Goal: Task Accomplishment & Management: Use online tool/utility

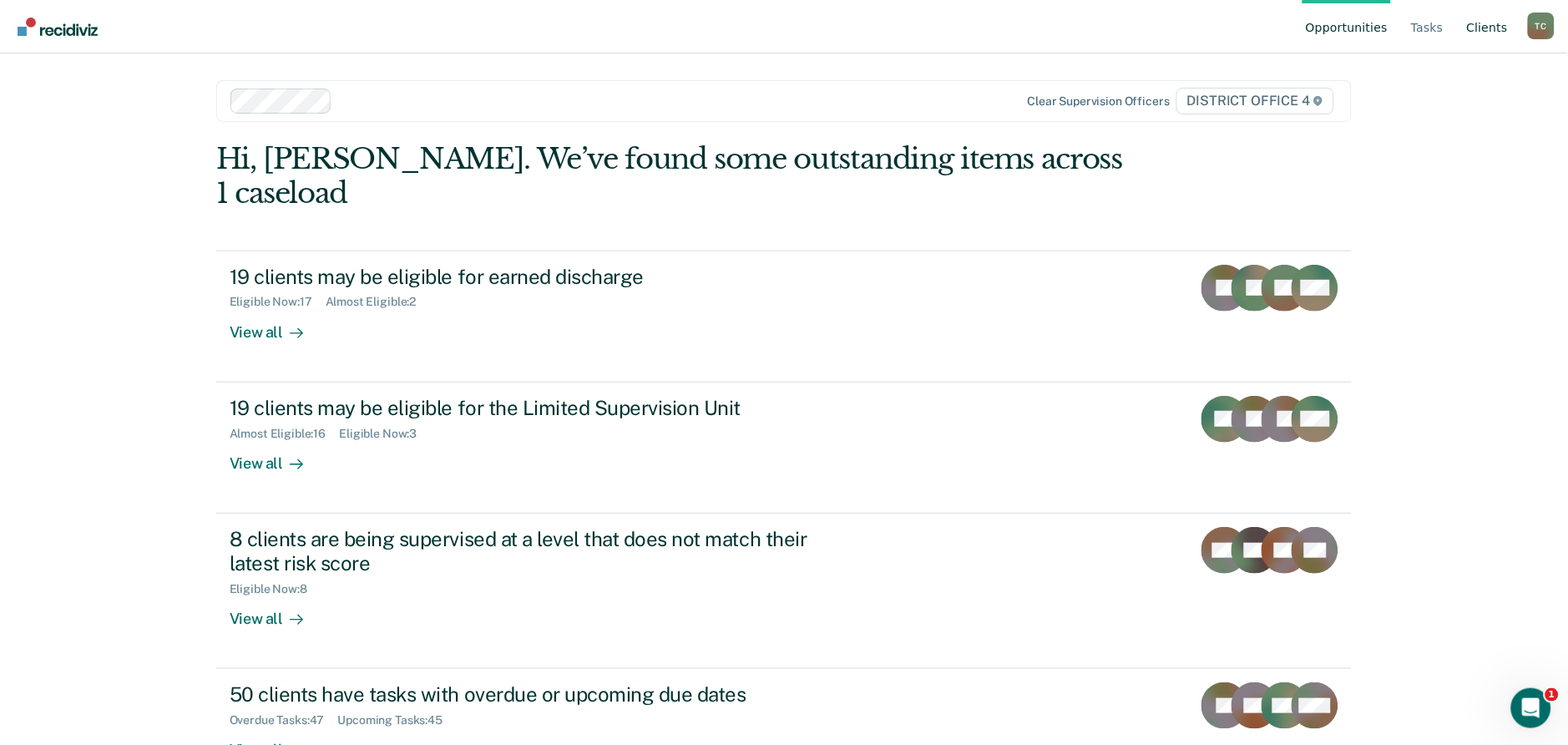
click at [1488, 28] on link "Client s" at bounding box center [1487, 27] width 48 height 54
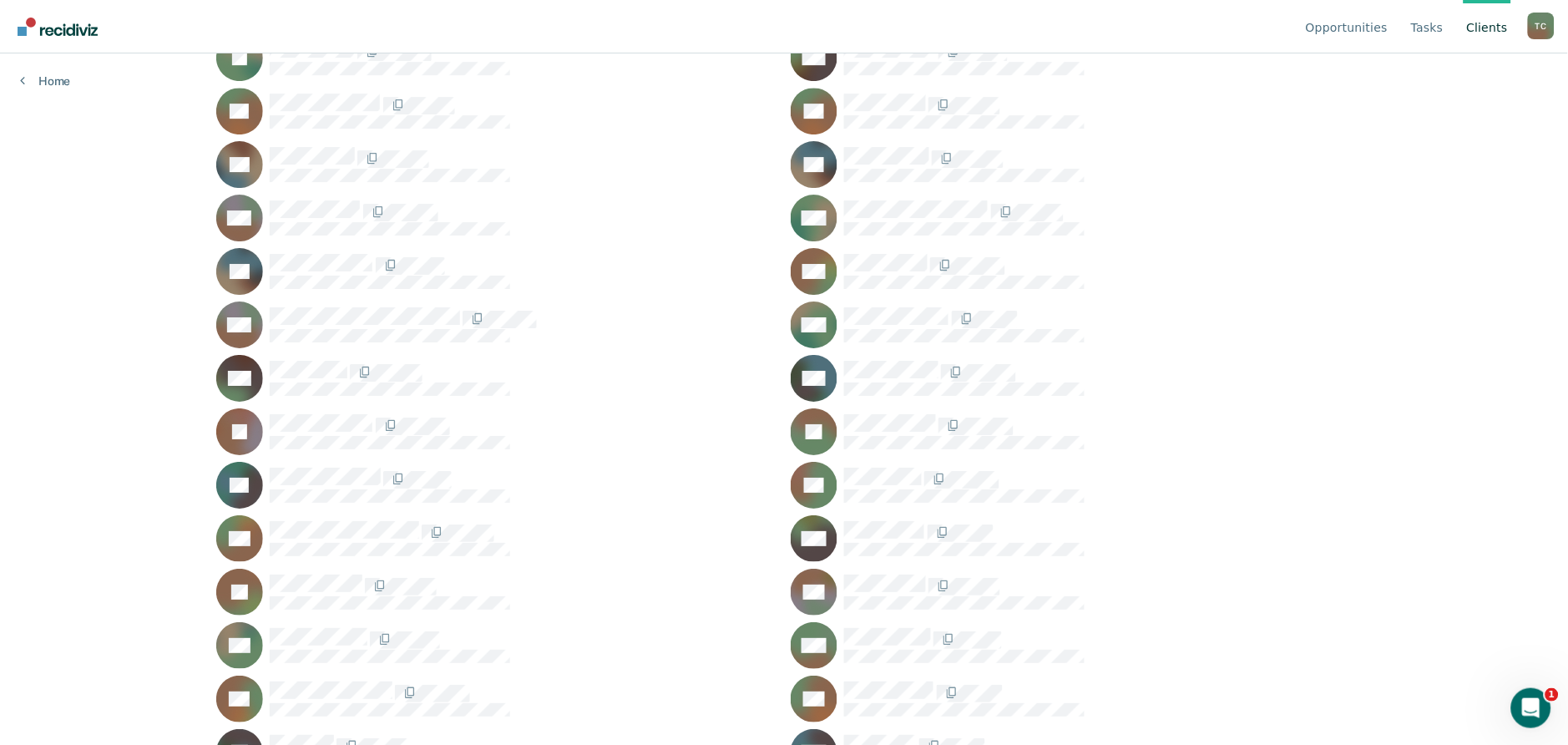
scroll to position [1637, 0]
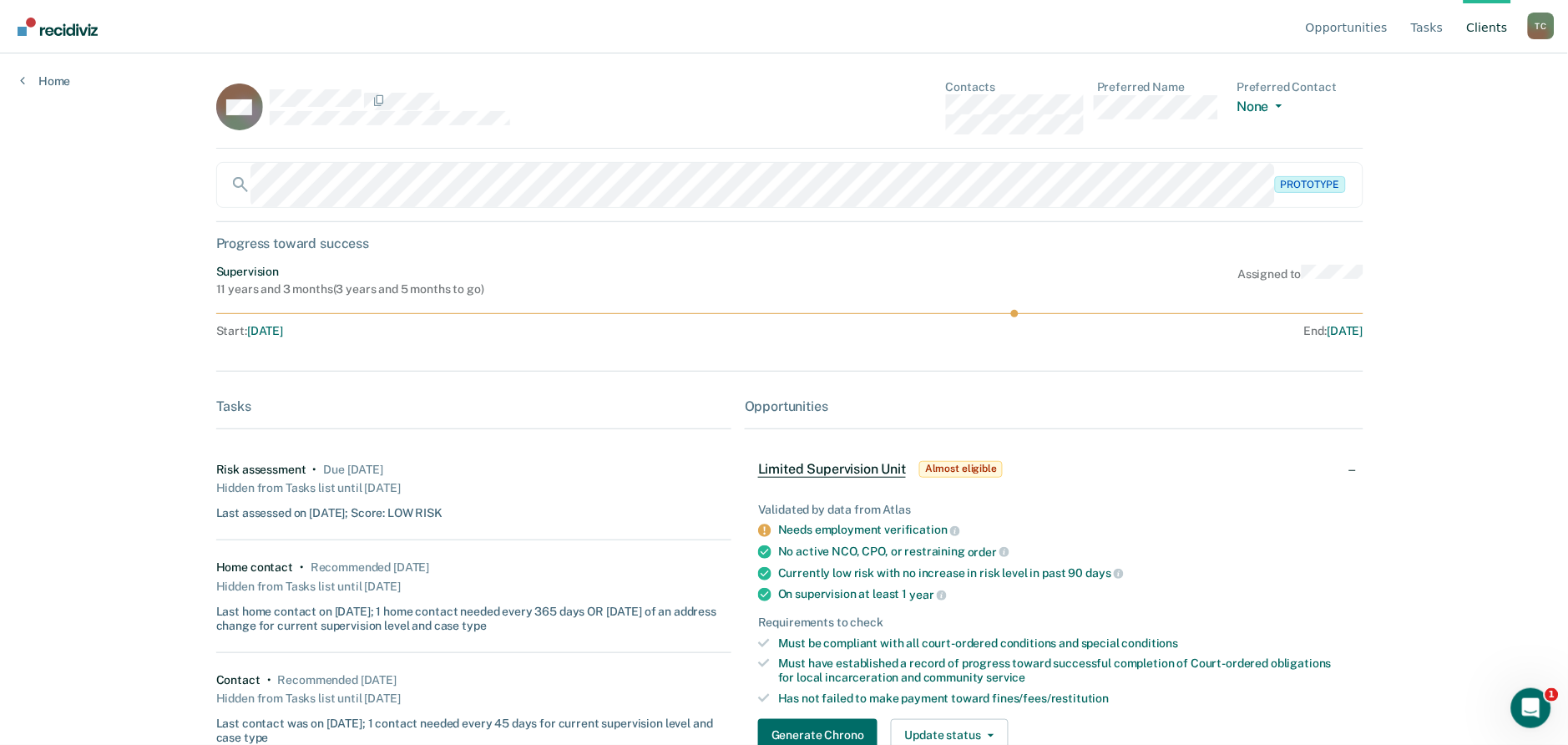
scroll to position [1637, 0]
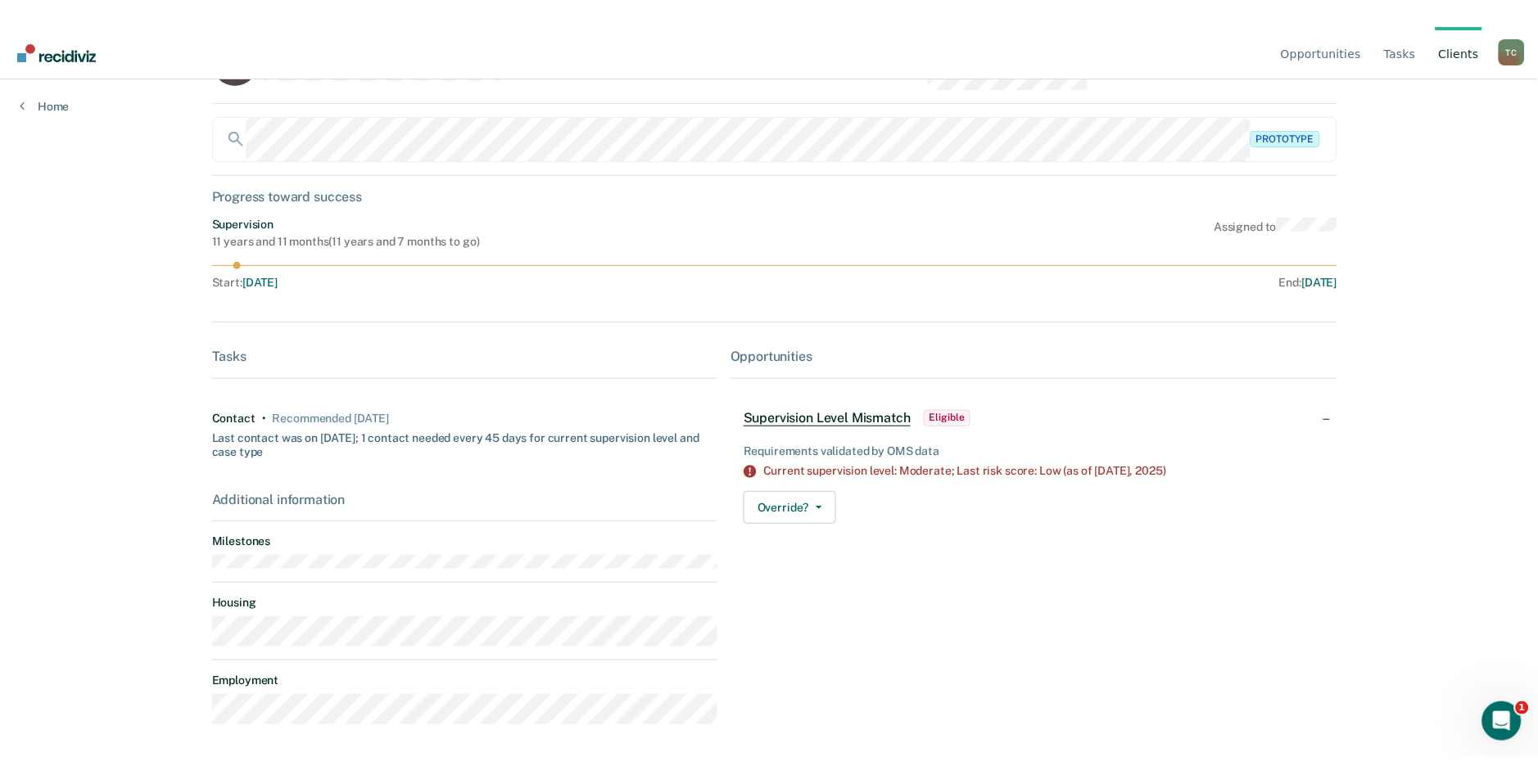
scroll to position [14, 0]
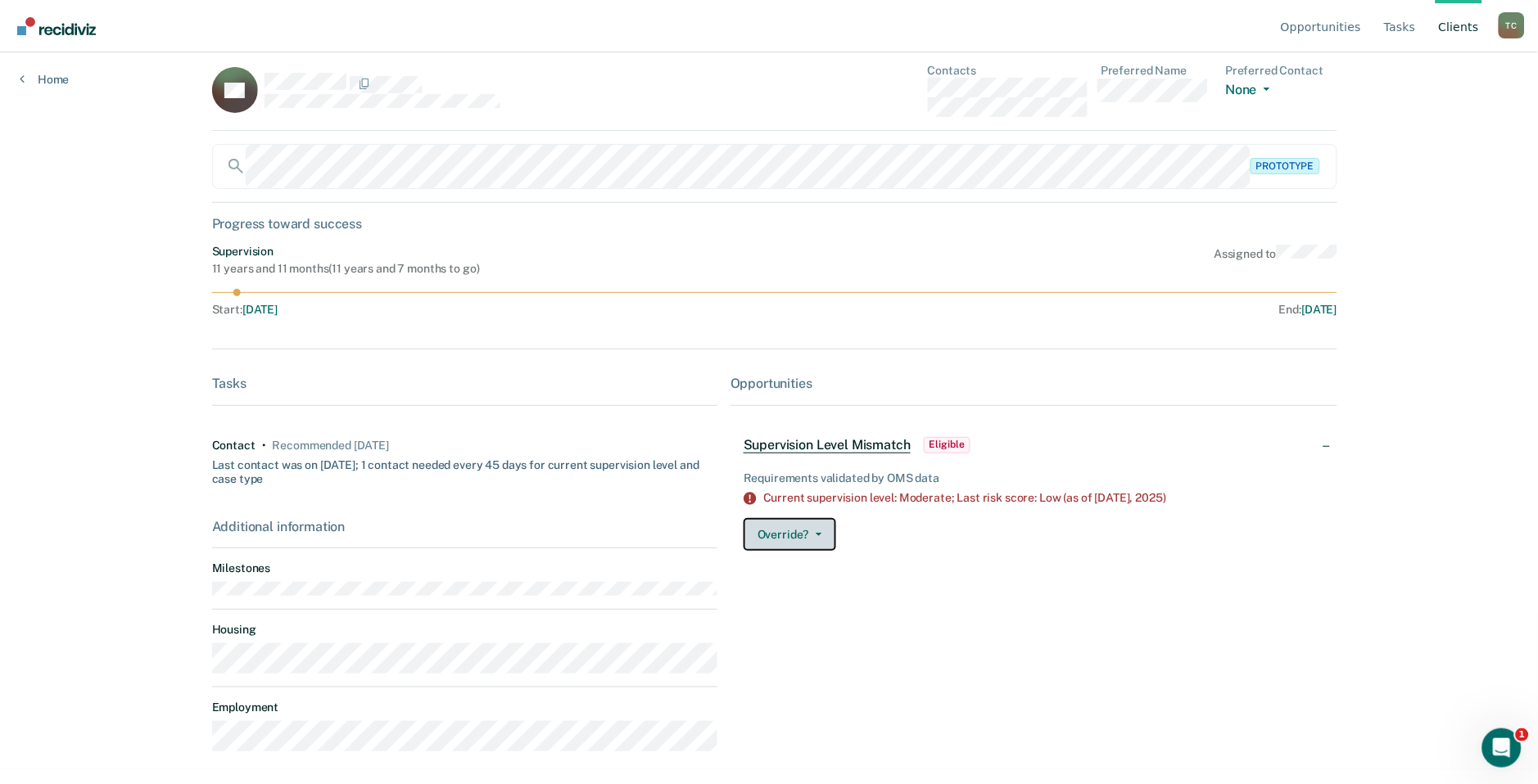
click at [817, 539] on button "Override?" at bounding box center [789, 535] width 93 height 33
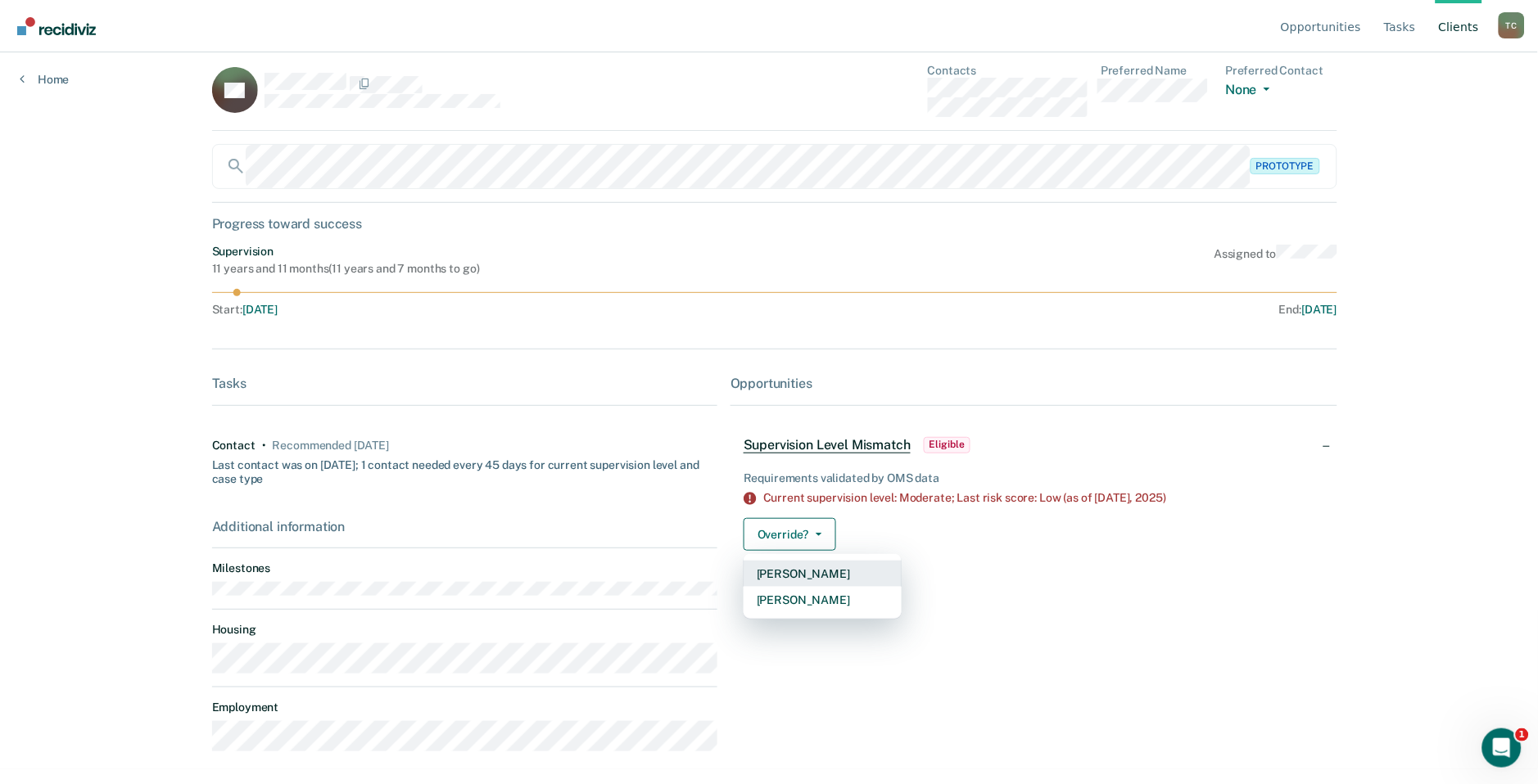
click at [791, 571] on button "[PERSON_NAME]" at bounding box center [823, 574] width 158 height 26
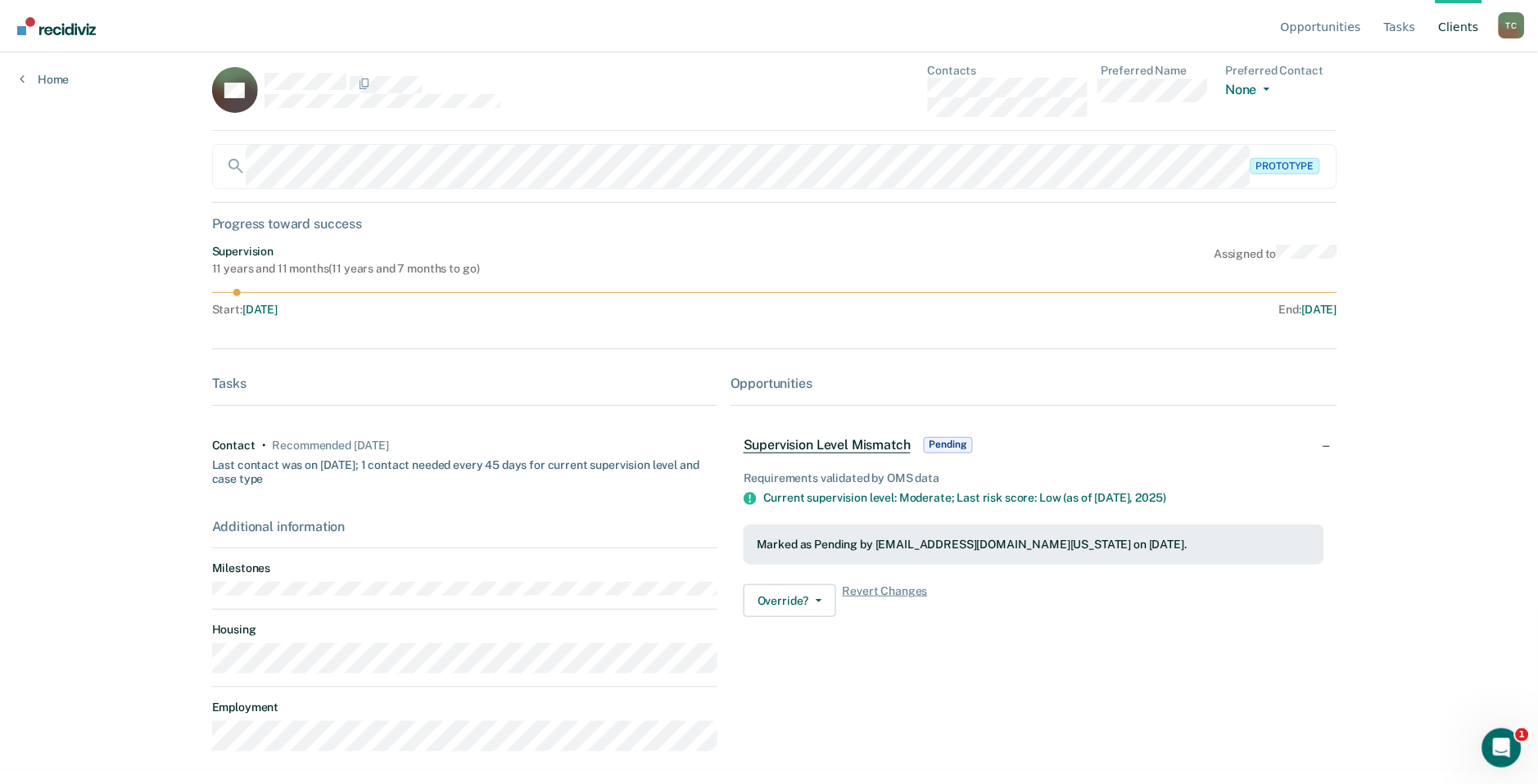
click at [1325, 612] on div "Requirements validated by OMS data Current supervision level: Moderate; Last ri…" at bounding box center [1034, 542] width 607 height 179
